Goal: Task Accomplishment & Management: Manage account settings

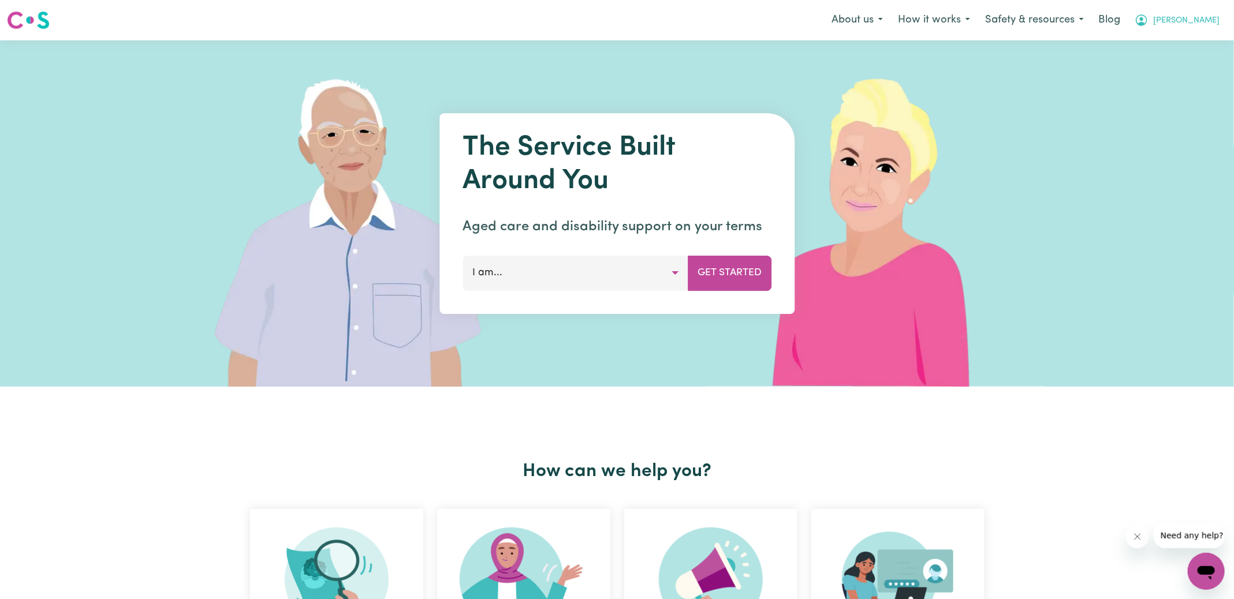
click at [1190, 24] on button "[PERSON_NAME]" at bounding box center [1177, 20] width 100 height 24
click at [1154, 69] on link "Logout" at bounding box center [1180, 66] width 91 height 22
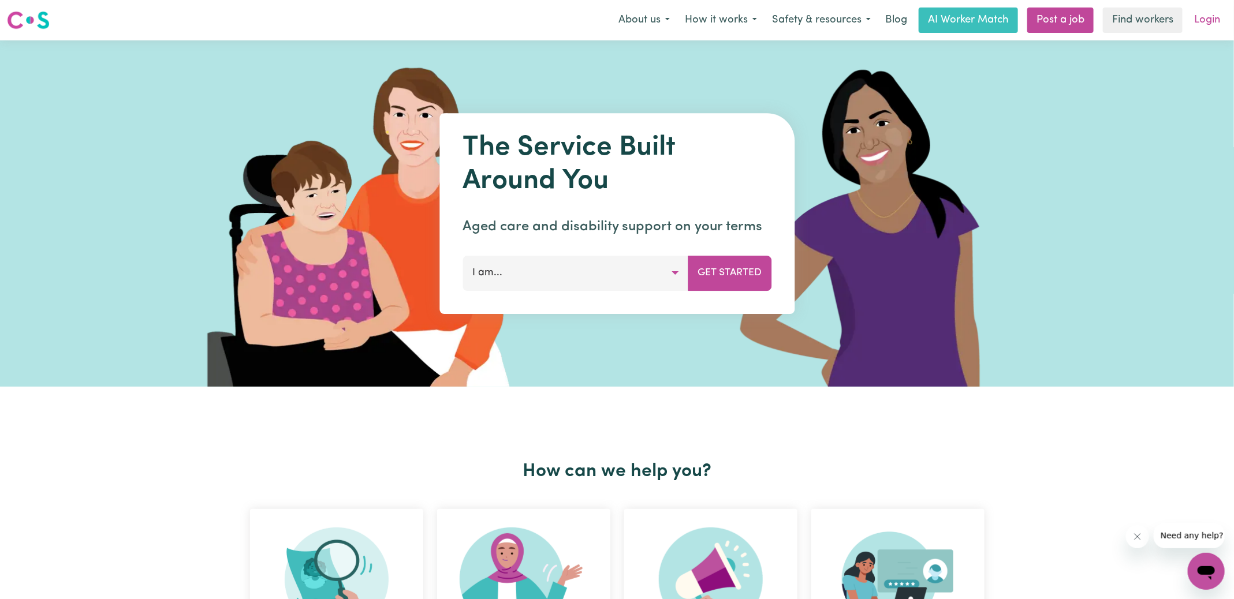
click at [1210, 14] on link "Login" at bounding box center [1207, 20] width 40 height 25
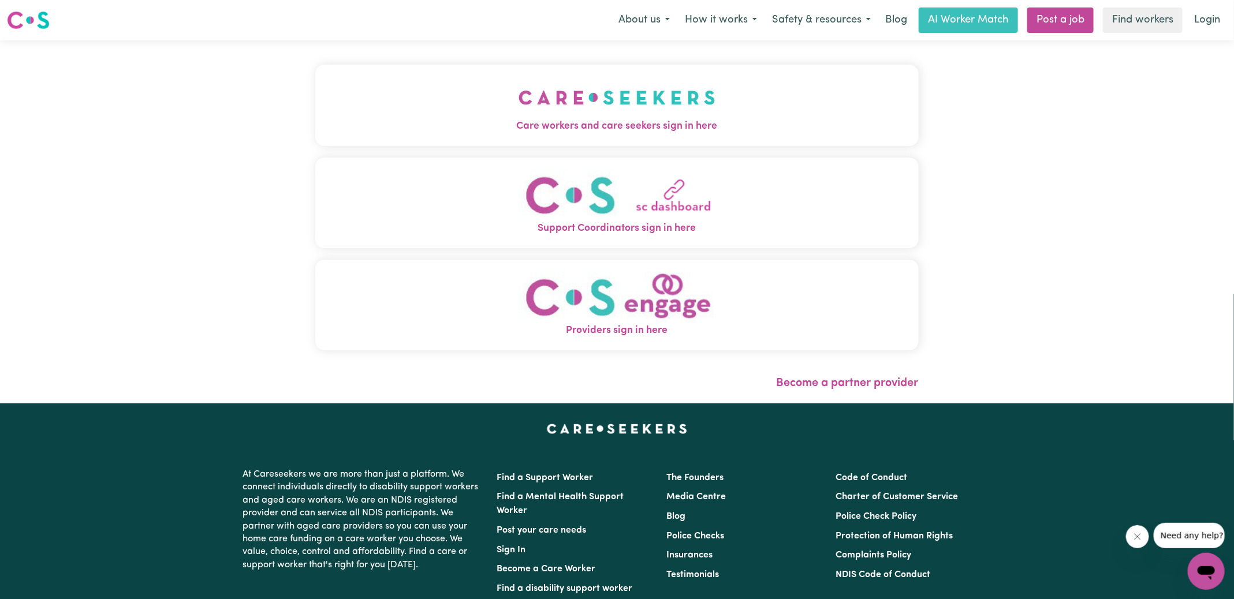
click at [632, 314] on img "Providers sign in here" at bounding box center [617, 297] width 197 height 53
